Goal: Find specific page/section: Find specific page/section

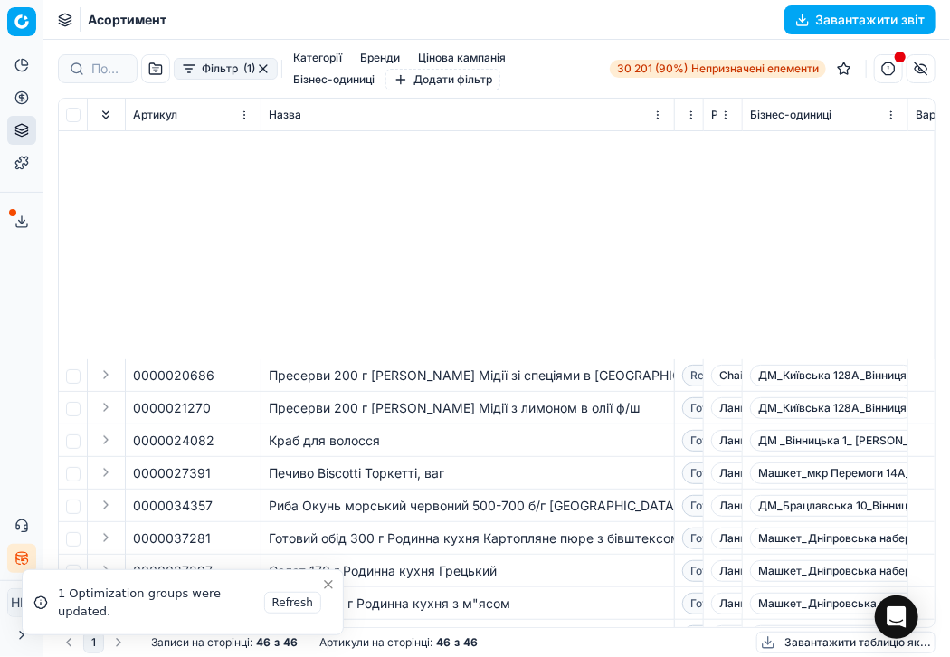
scroll to position [357, 0]
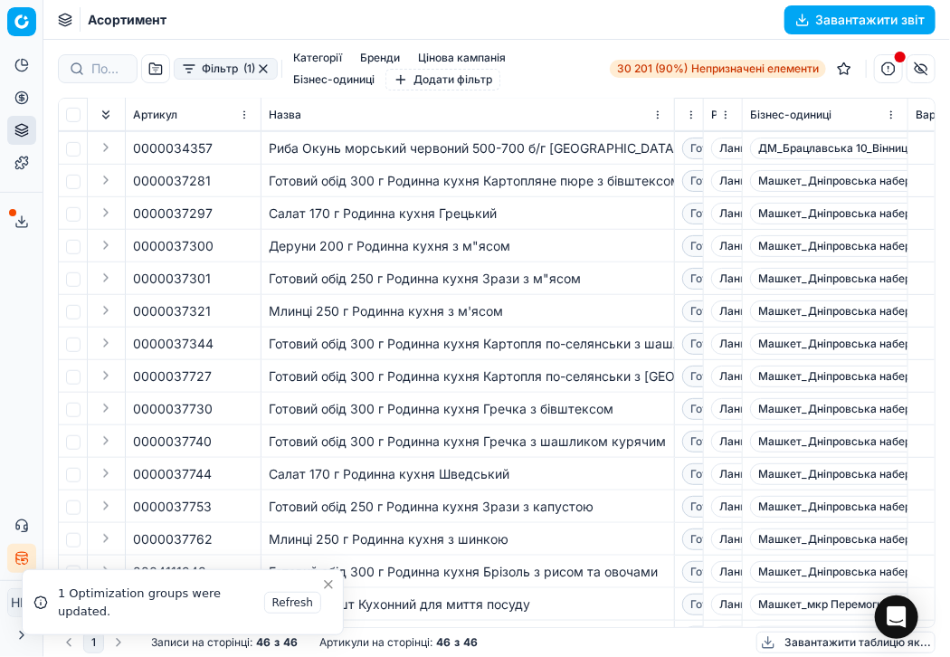
click at [520, 204] on div "Салат 170 г Родинна кухня Грецький" at bounding box center [468, 213] width 398 height 18
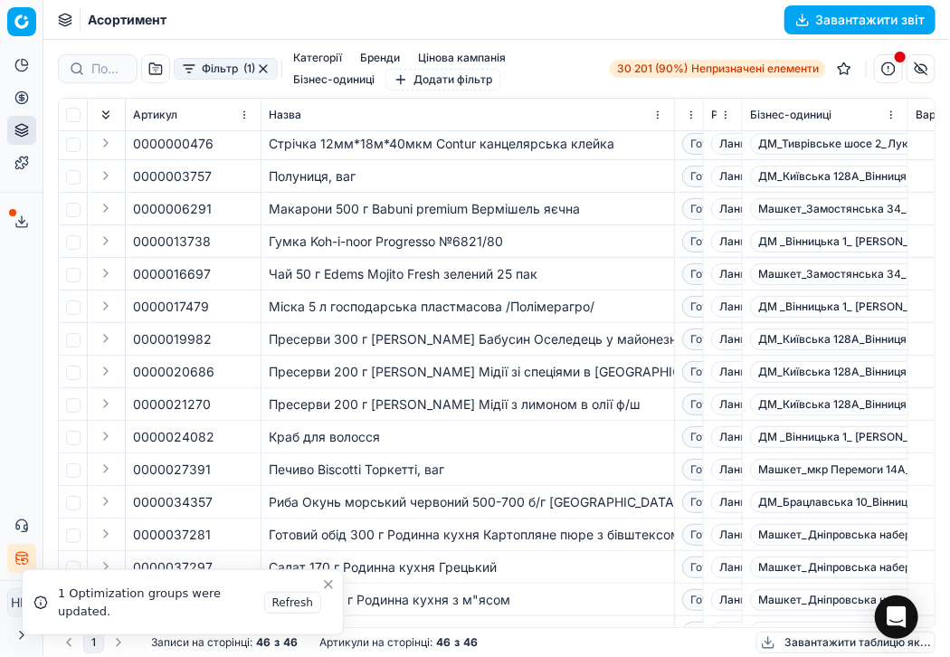
scroll to position [0, 0]
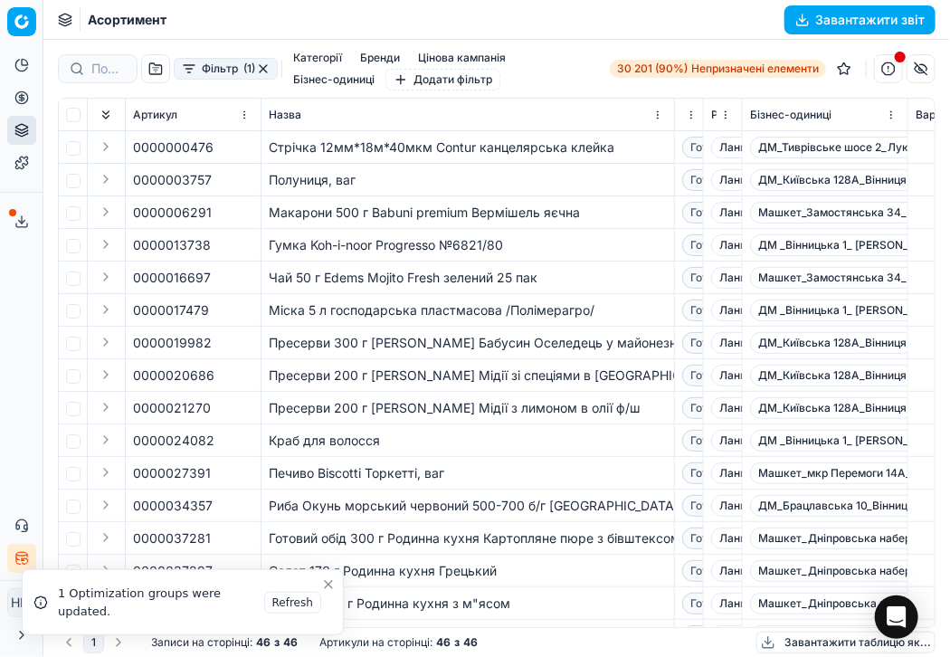
click at [887, 63] on button "button" at bounding box center [888, 68] width 29 height 29
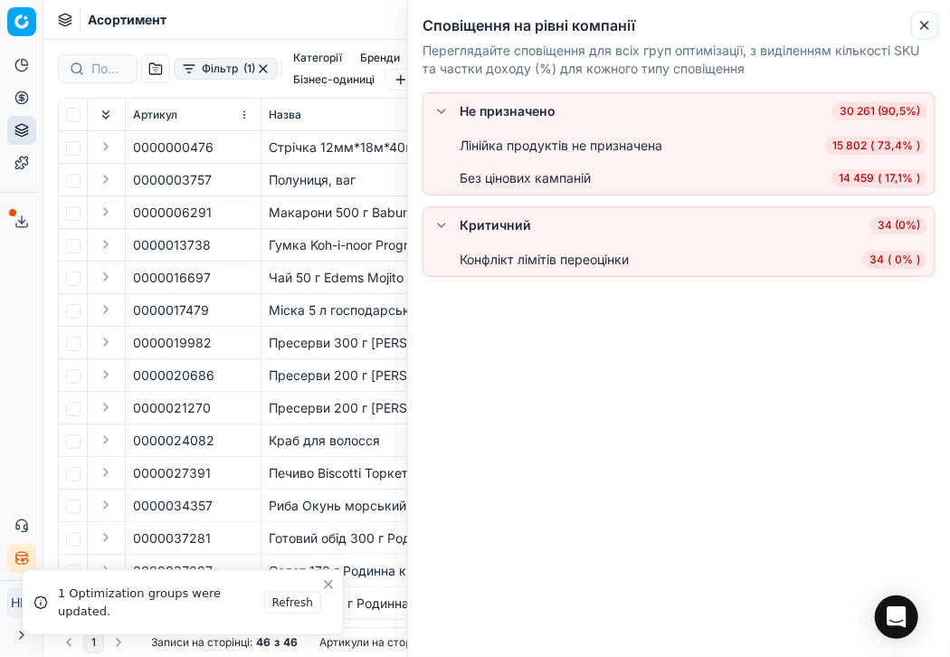
click at [917, 23] on icon "button" at bounding box center [924, 25] width 14 height 14
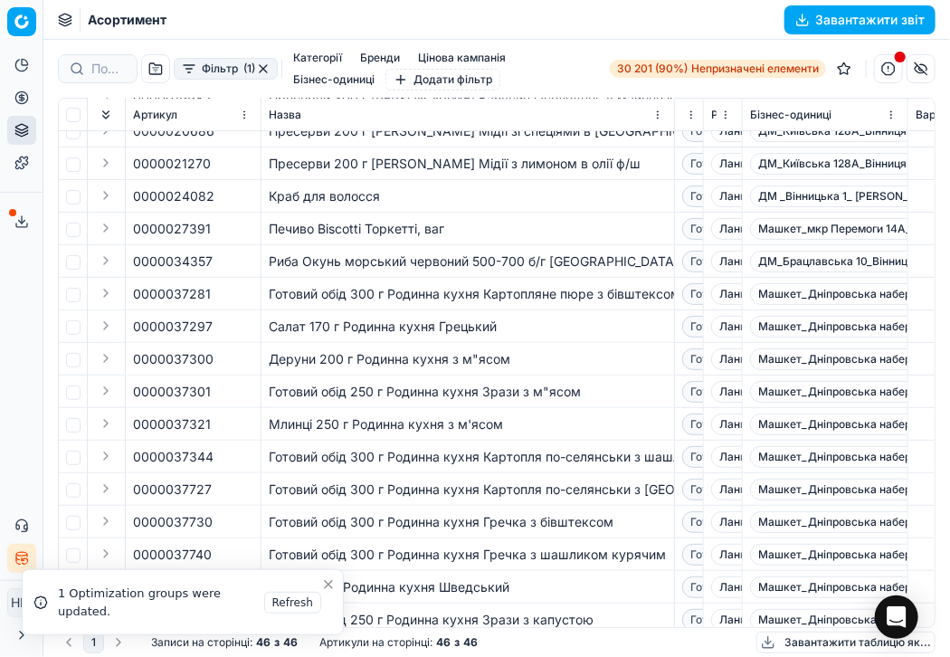
scroll to position [271, 0]
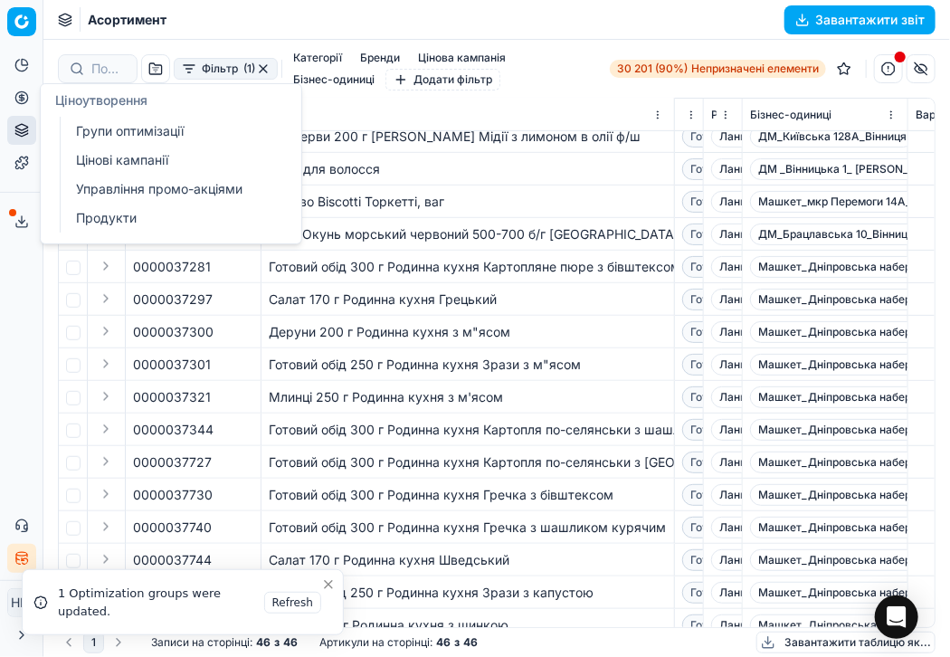
click at [116, 135] on font "Групи оптимізації" at bounding box center [130, 130] width 108 height 15
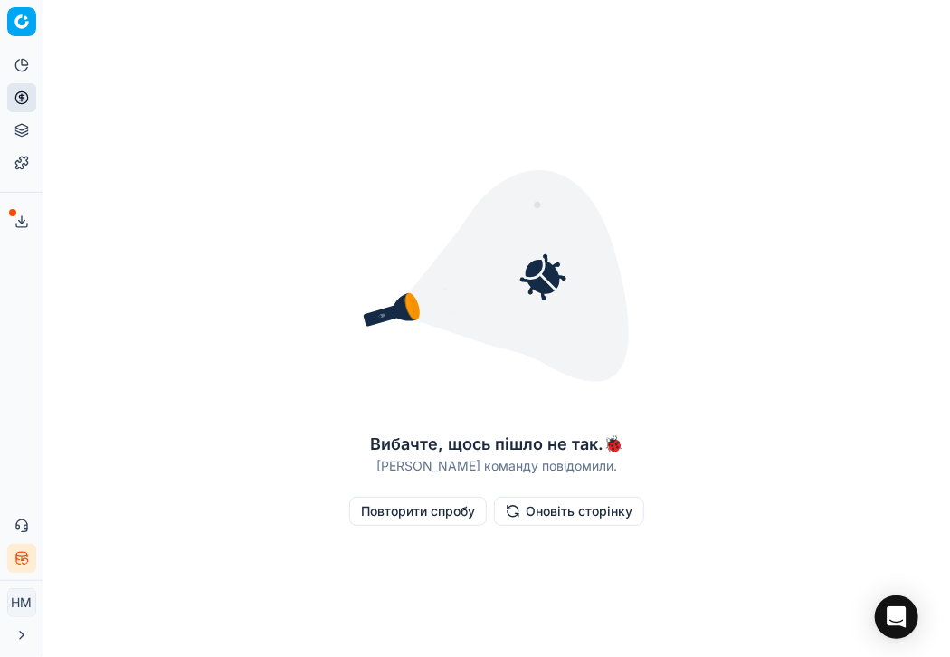
click at [579, 515] on font "Оновіть сторінку" at bounding box center [579, 510] width 107 height 15
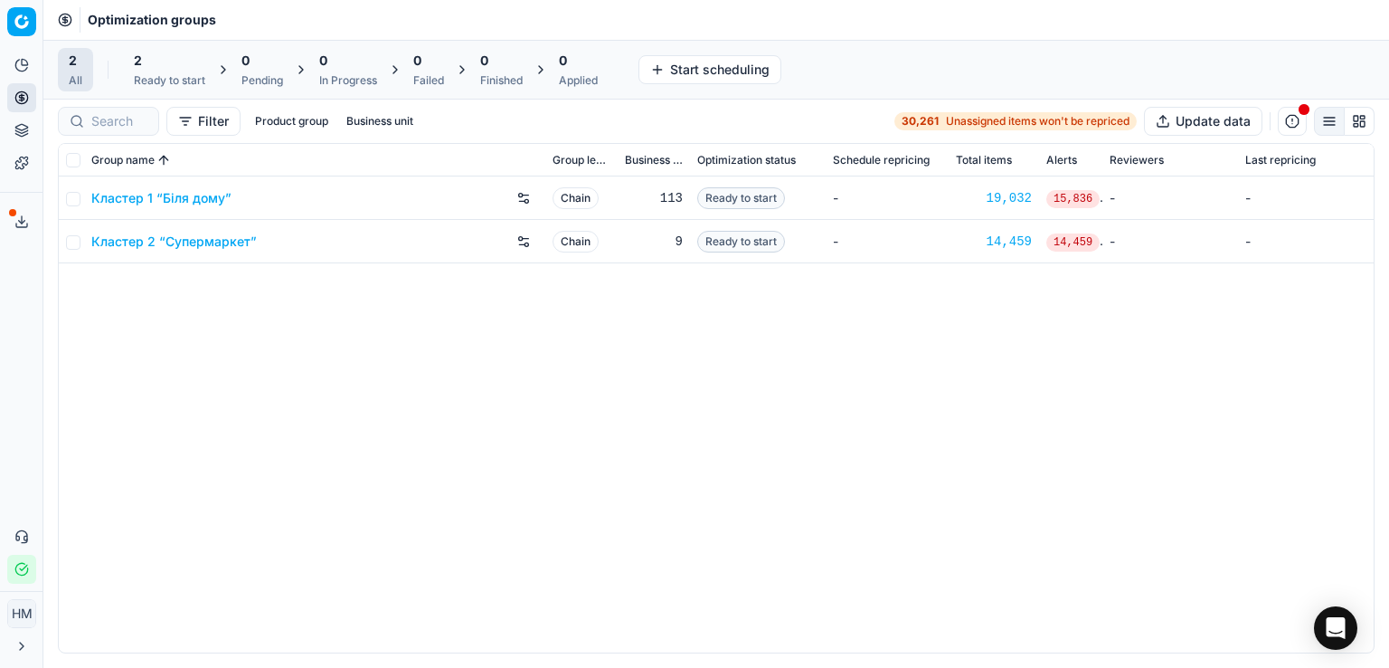
click at [27, 138] on button "Product portfolio" at bounding box center [21, 130] width 29 height 29
click at [90, 156] on link "Assortment" at bounding box center [174, 163] width 211 height 25
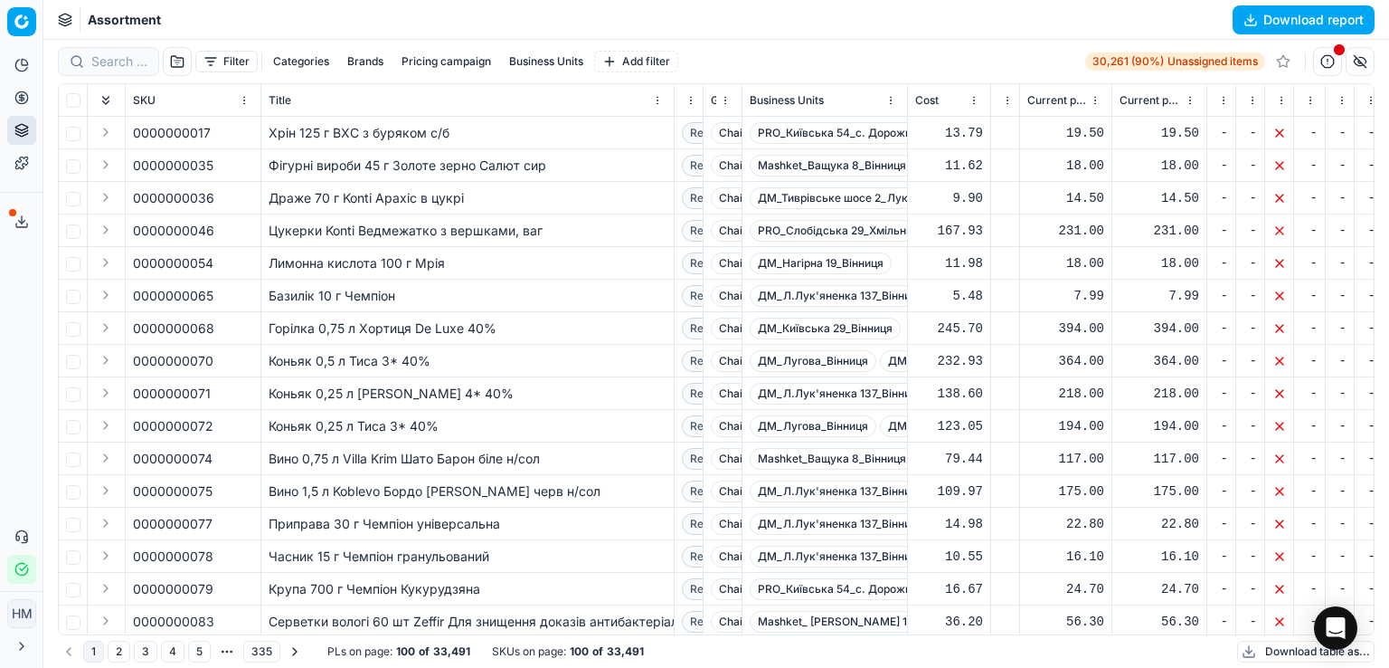
click at [239, 71] on button "Filter" at bounding box center [226, 62] width 62 height 22
